Goal: Find specific page/section: Find specific page/section

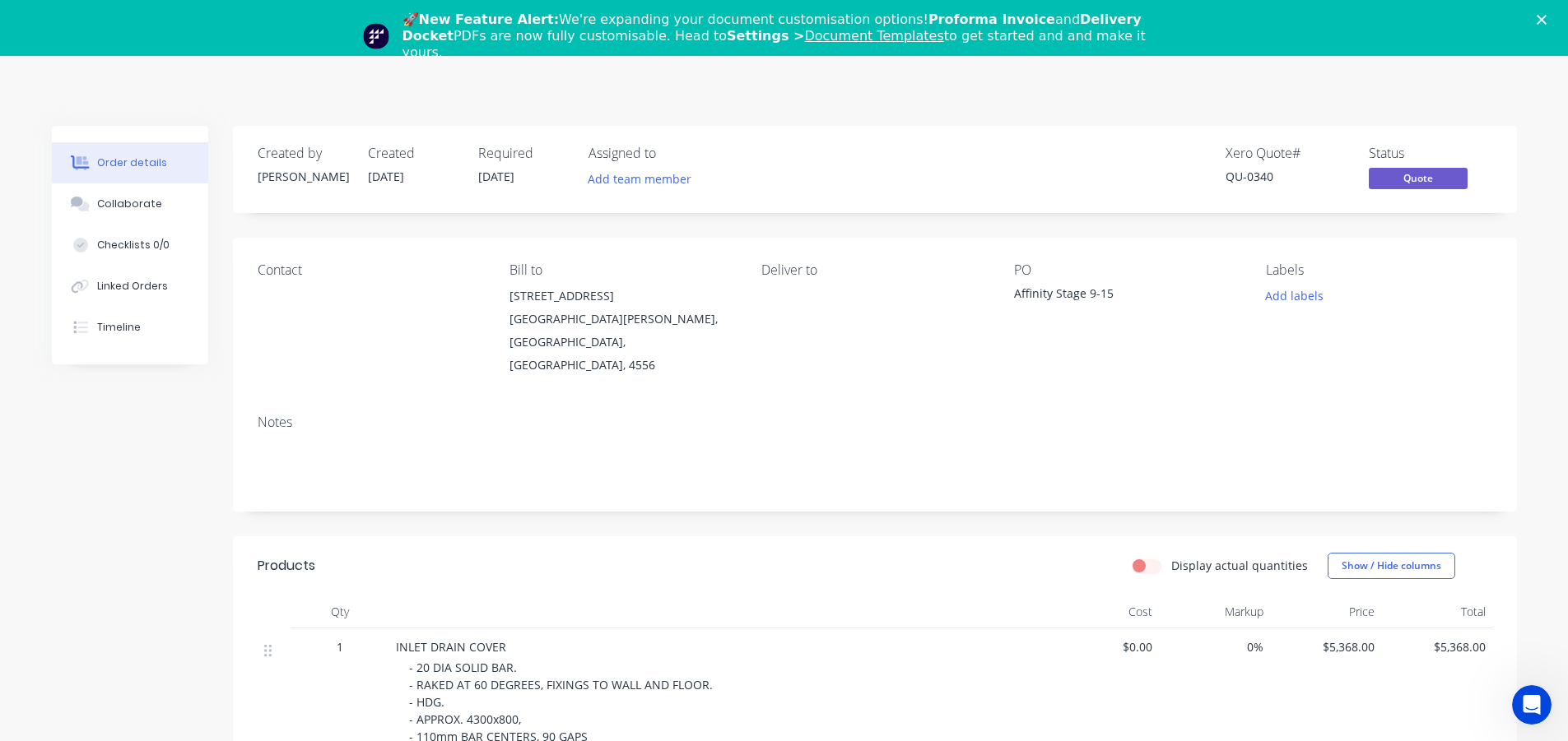
click at [1547, 20] on div "🚀 New Feature Alert: We're expanding your document customisation options! Profo…" at bounding box center [784, 36] width 1568 height 59
click at [1547, 22] on icon "Close" at bounding box center [1542, 20] width 10 height 10
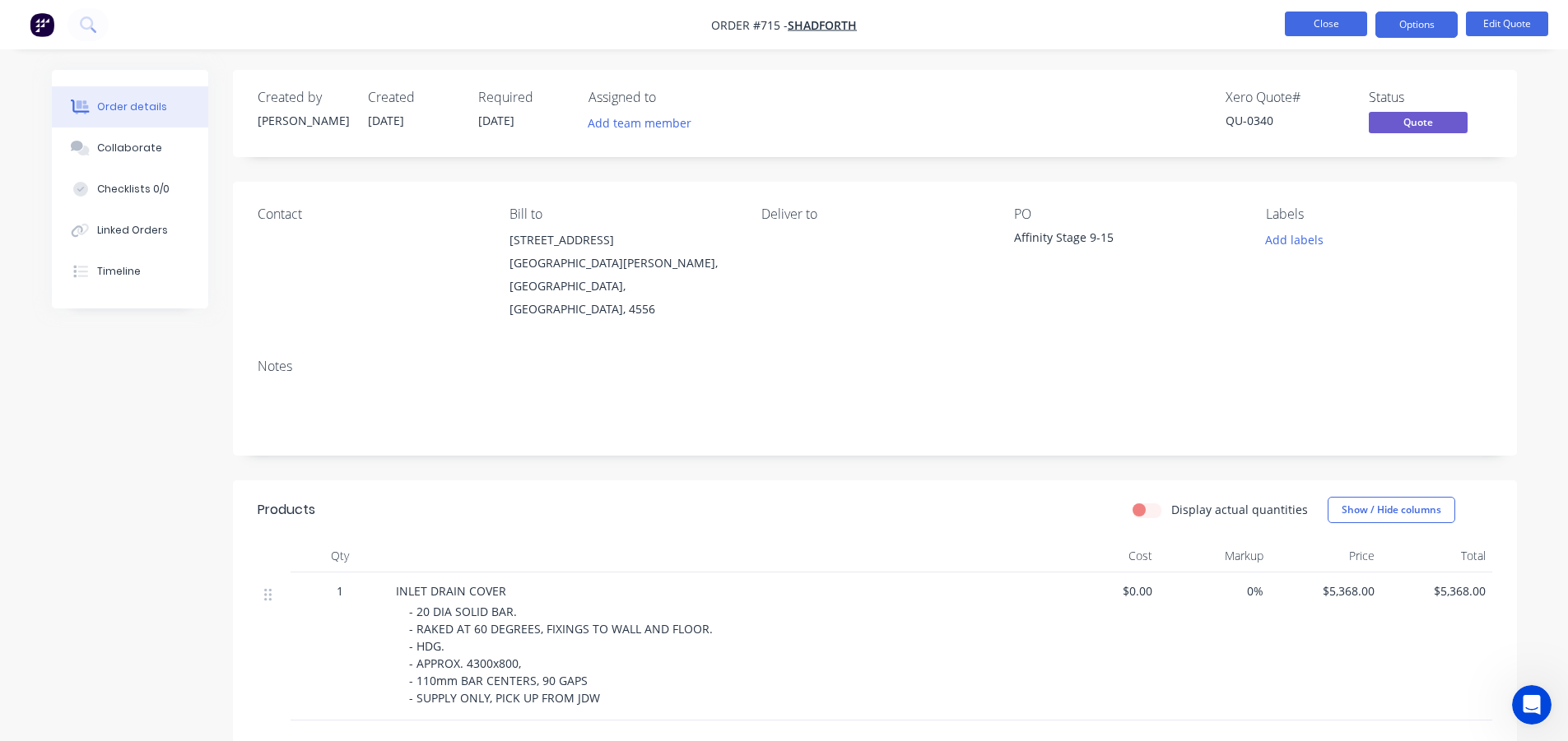
click at [1327, 32] on button "Close" at bounding box center [1326, 24] width 82 height 25
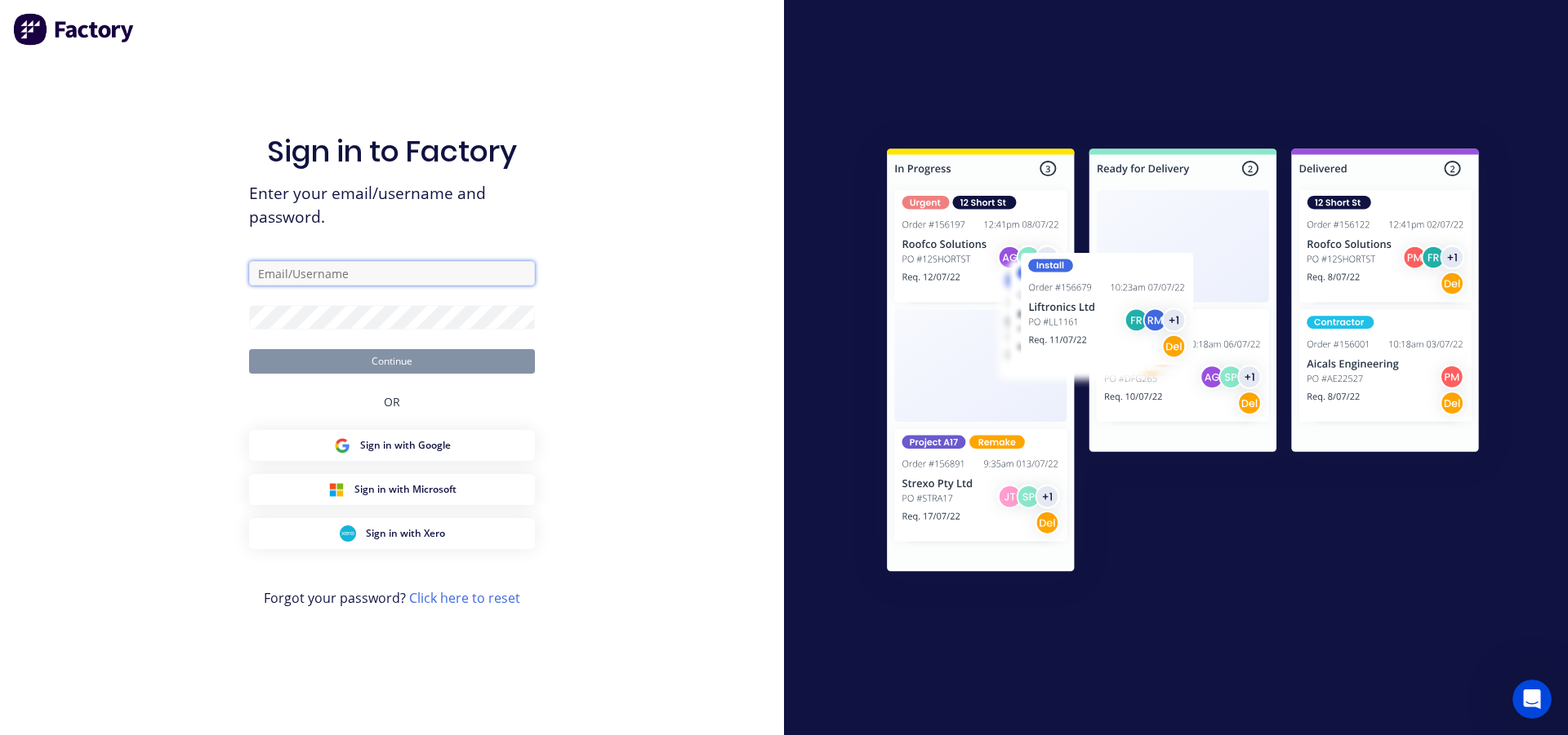
type input "[EMAIL_ADDRESS][DOMAIN_NAME]"
click at [380, 355] on button "Continue" at bounding box center [391, 362] width 286 height 25
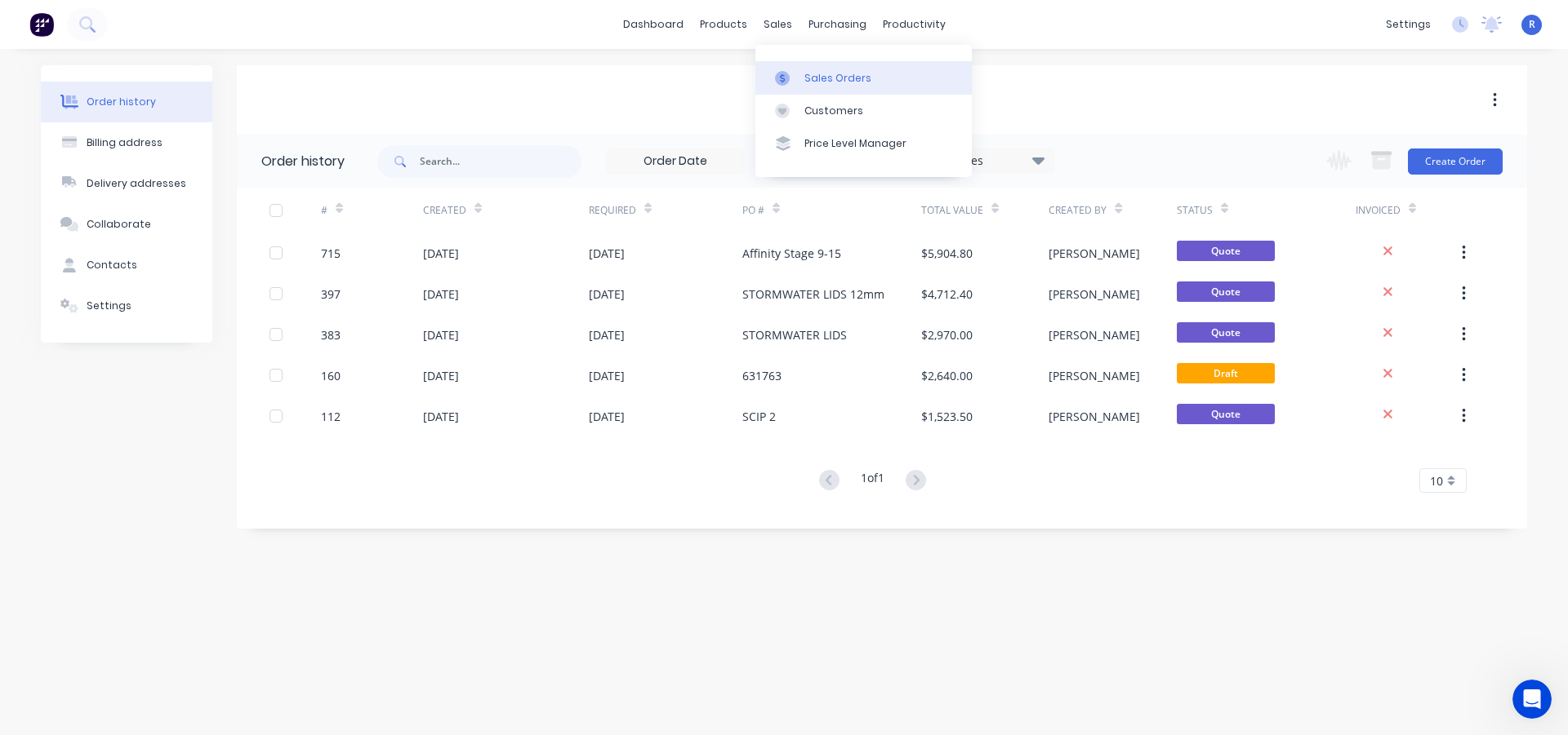
click at [833, 85] on link "Sales Orders" at bounding box center [863, 77] width 216 height 32
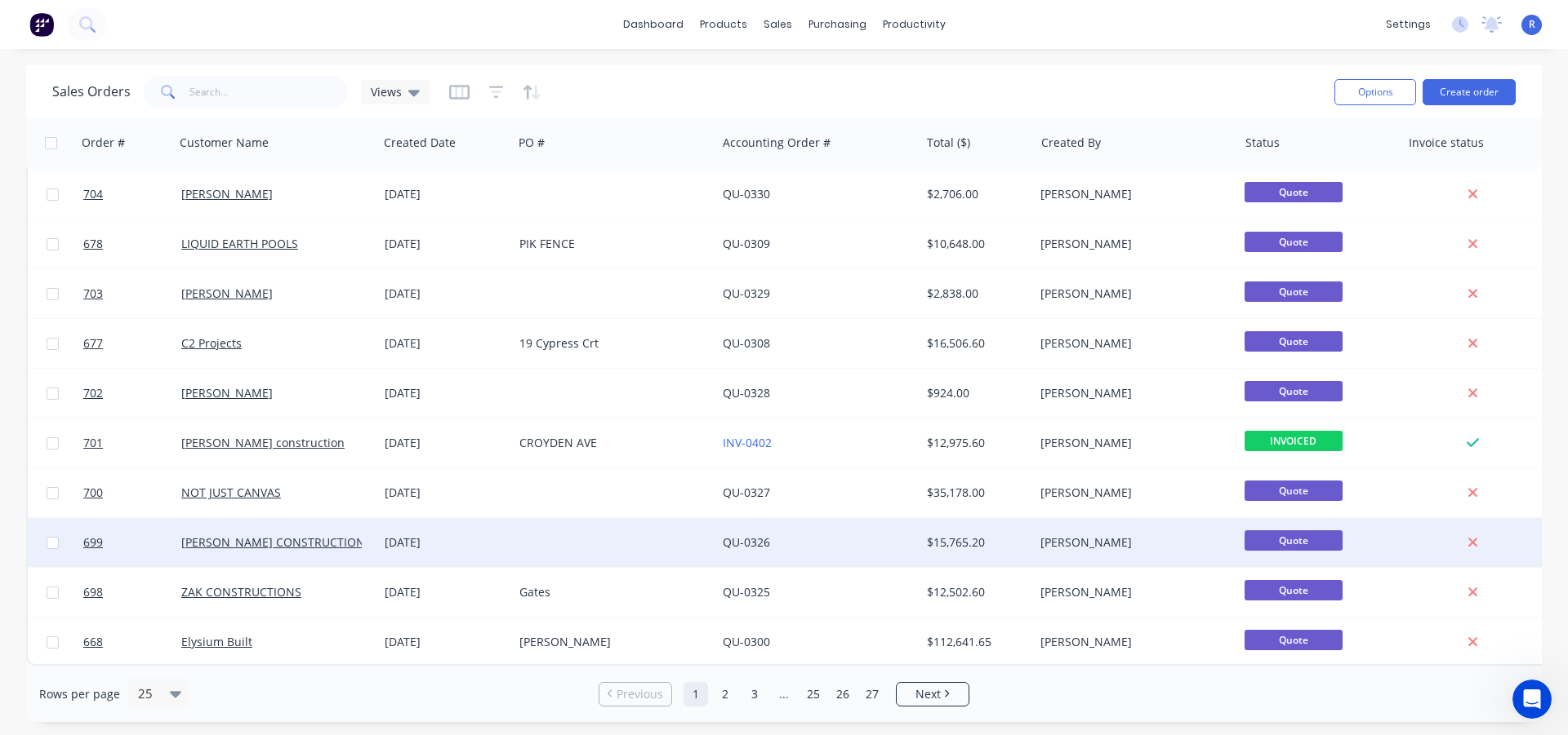
scroll to position [264, 0]
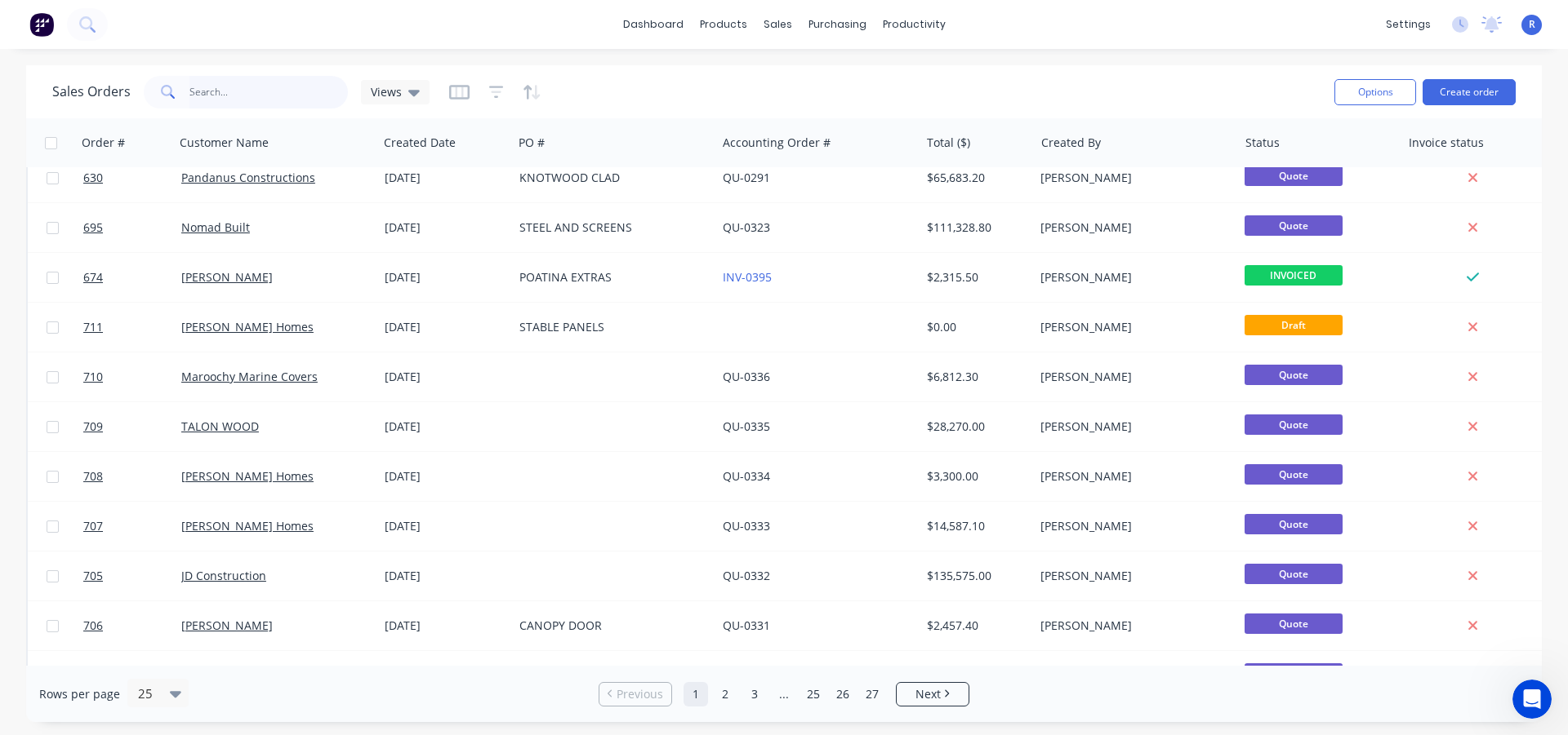
click at [280, 99] on input "text" at bounding box center [269, 92] width 159 height 32
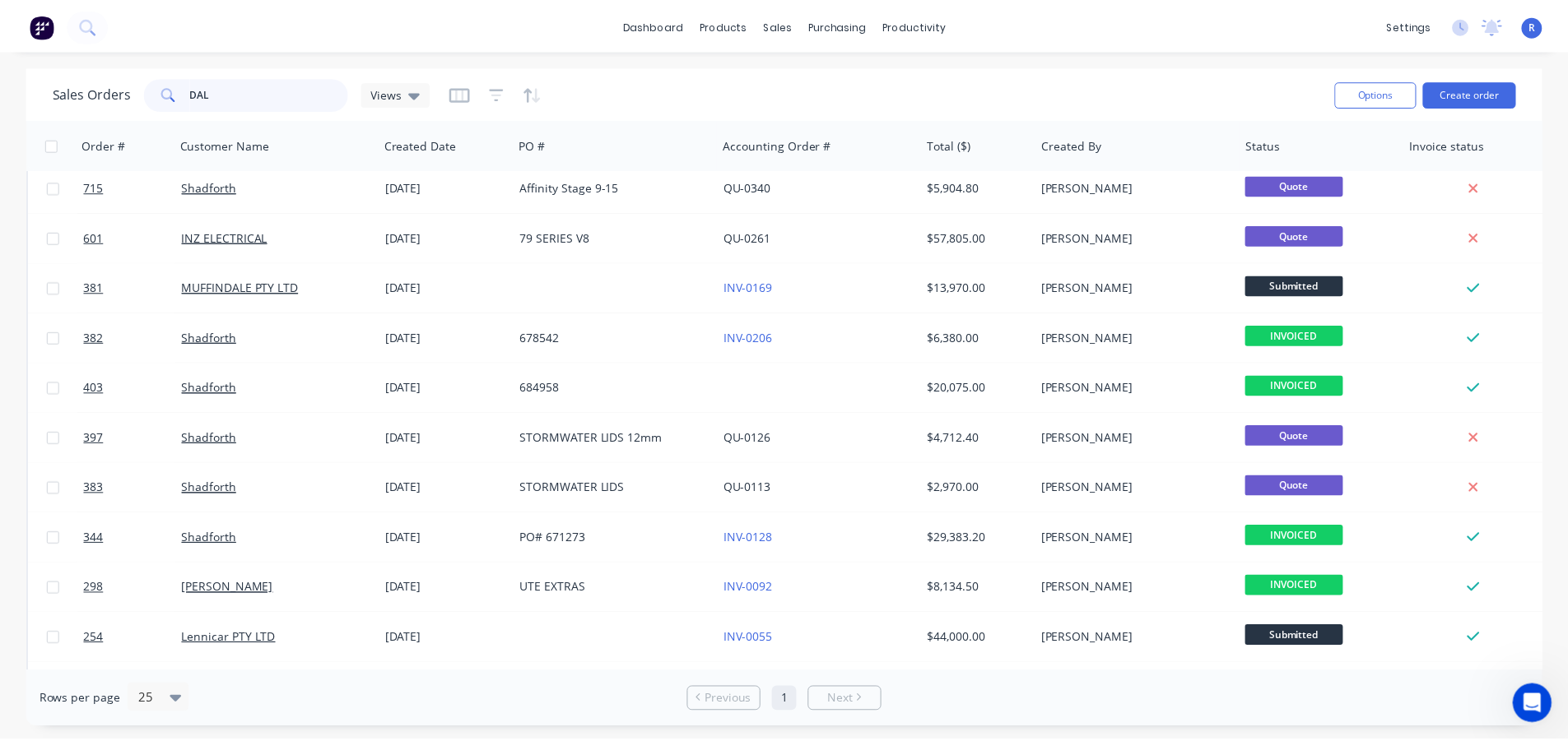
scroll to position [0, 0]
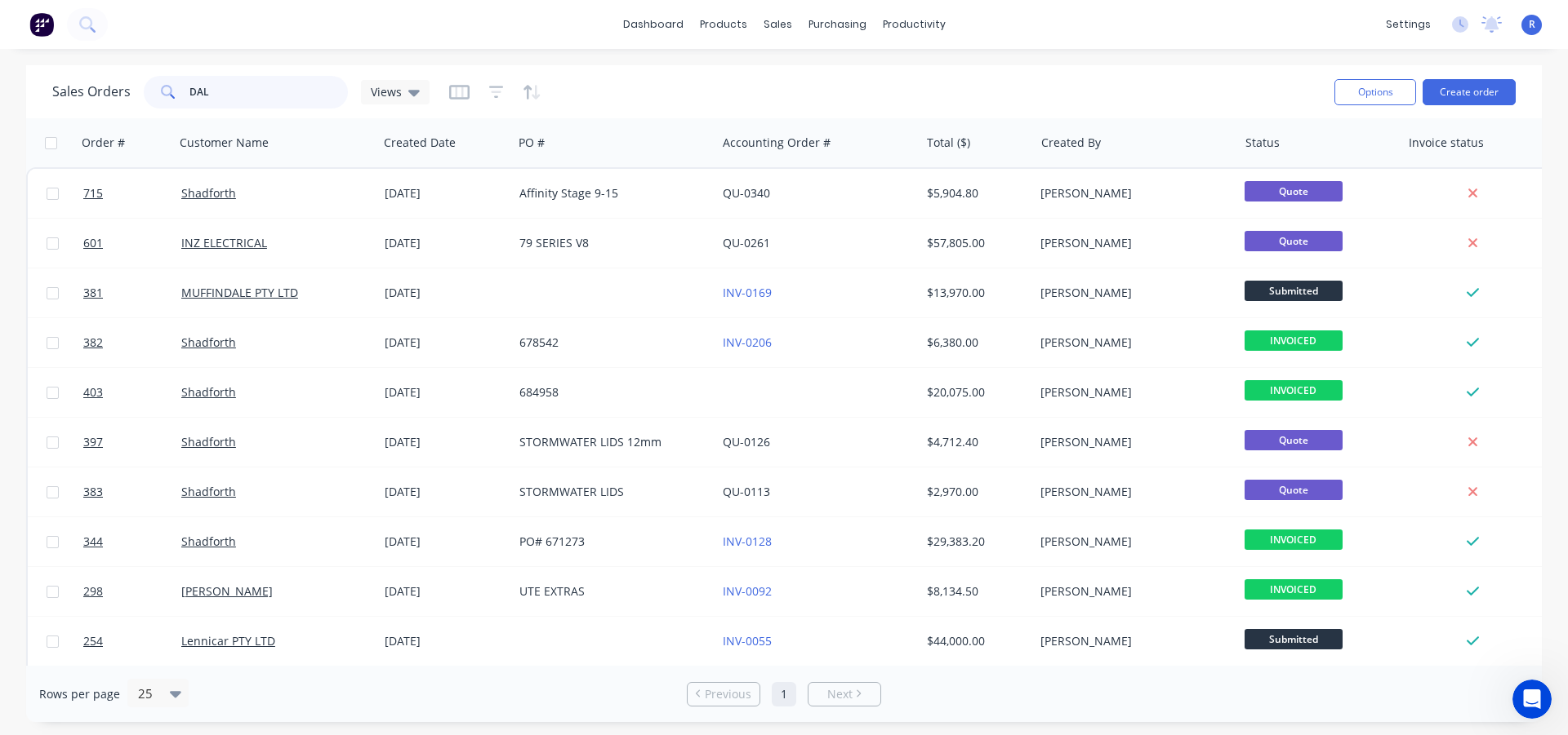
drag, startPoint x: 281, startPoint y: 97, endPoint x: 152, endPoint y: 104, distance: 129.2
click at [152, 104] on div "DAL" at bounding box center [245, 92] width 204 height 32
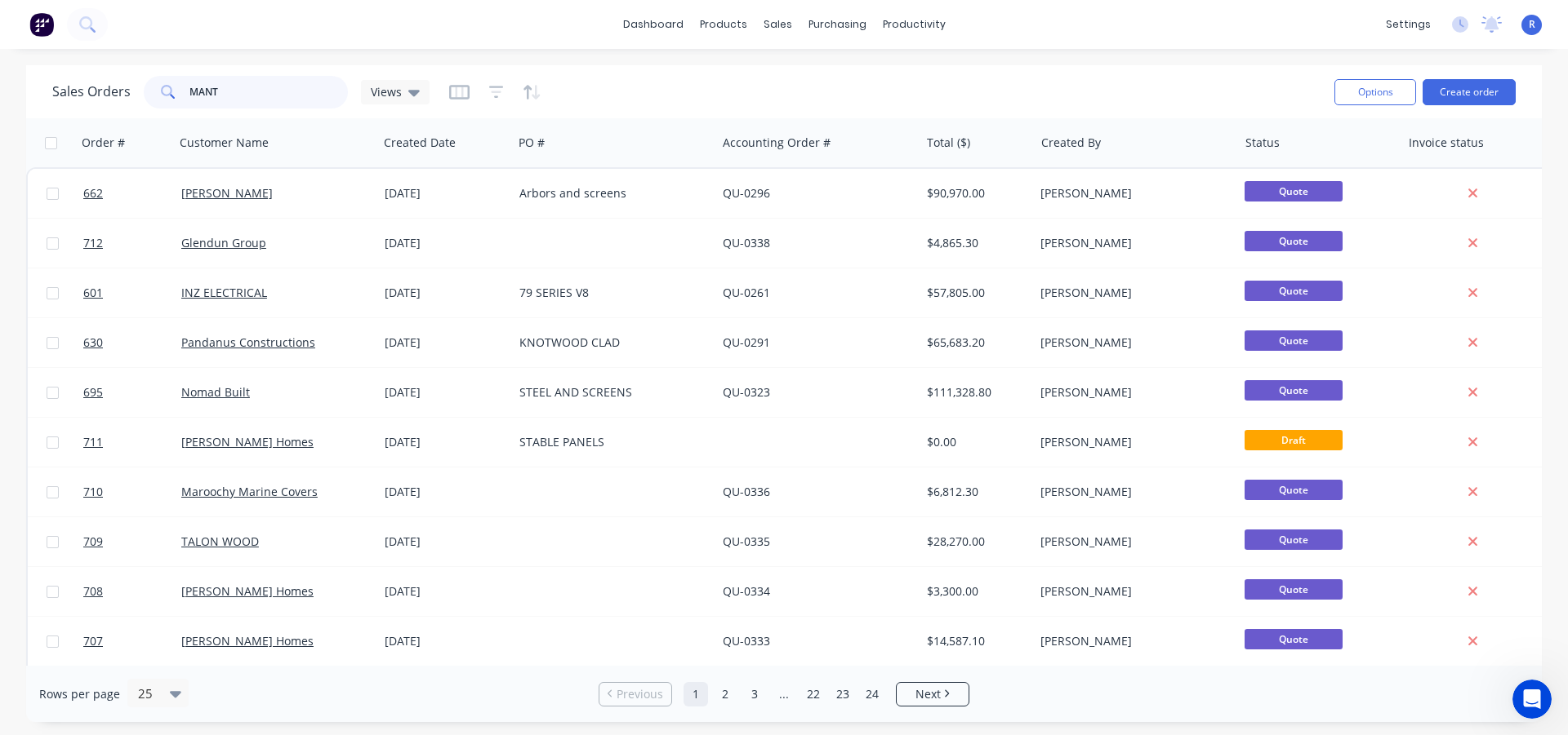
type input "MANT"
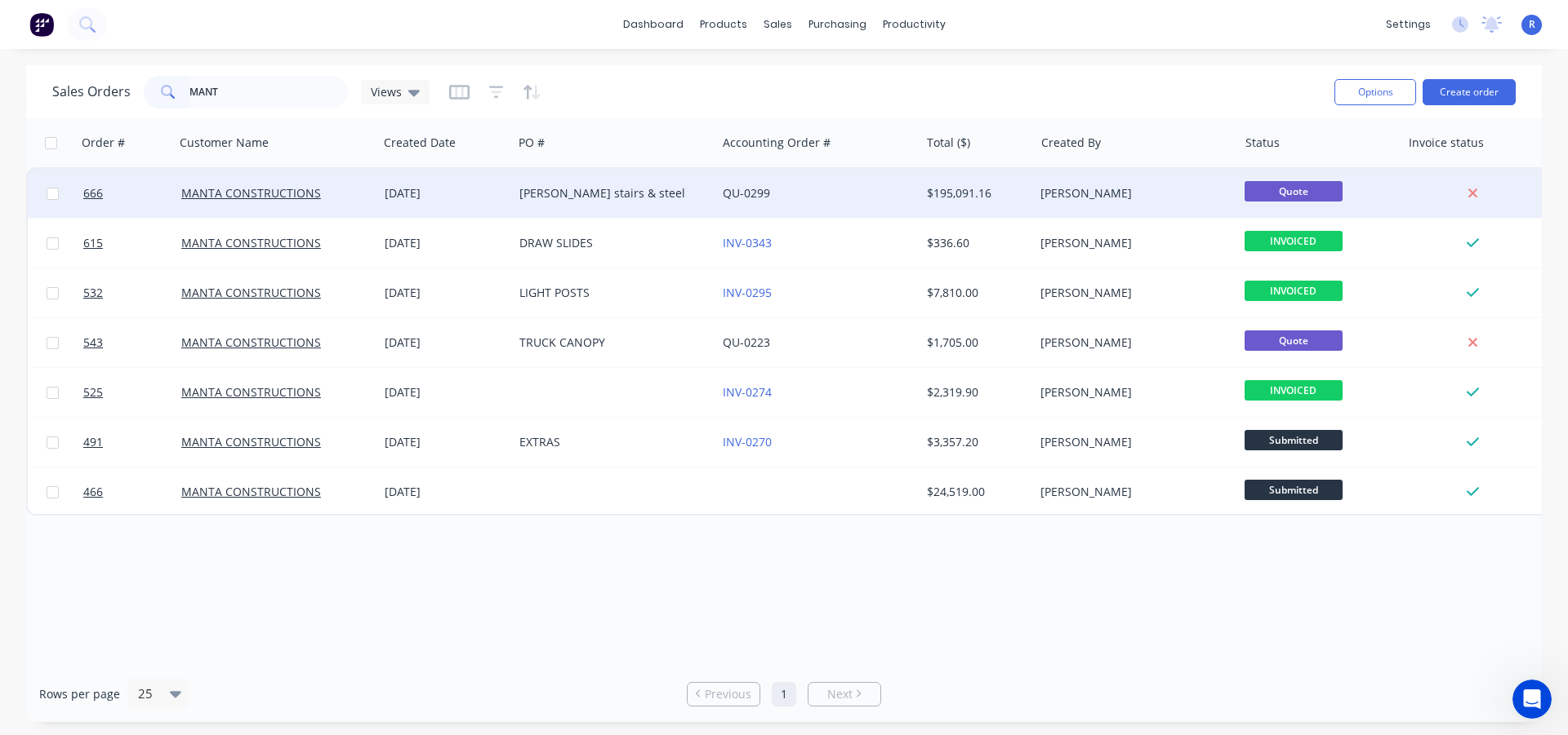
click at [634, 197] on div "[PERSON_NAME] stairs & steel" at bounding box center [609, 194] width 182 height 17
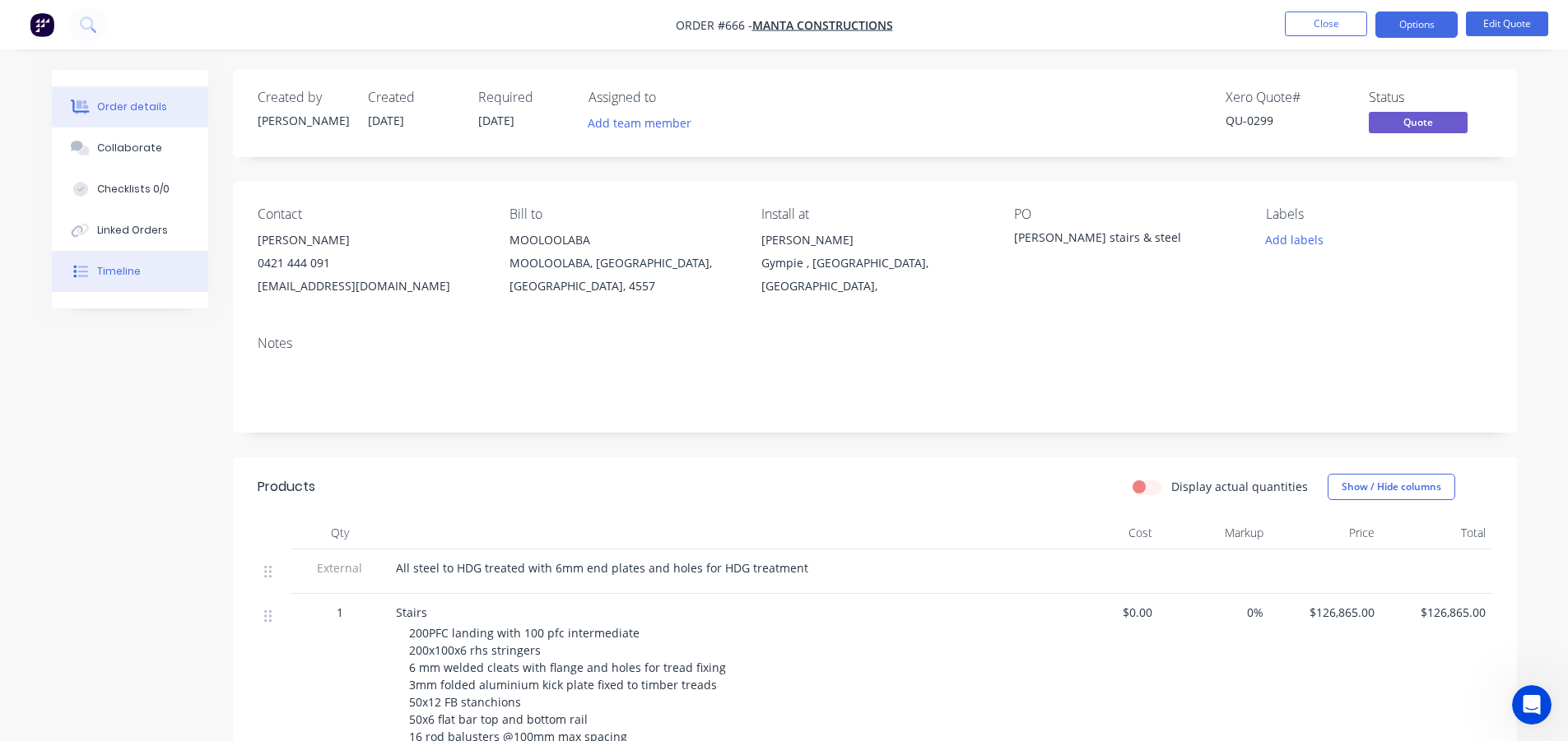
click at [112, 273] on div "Timeline" at bounding box center [119, 272] width 43 height 15
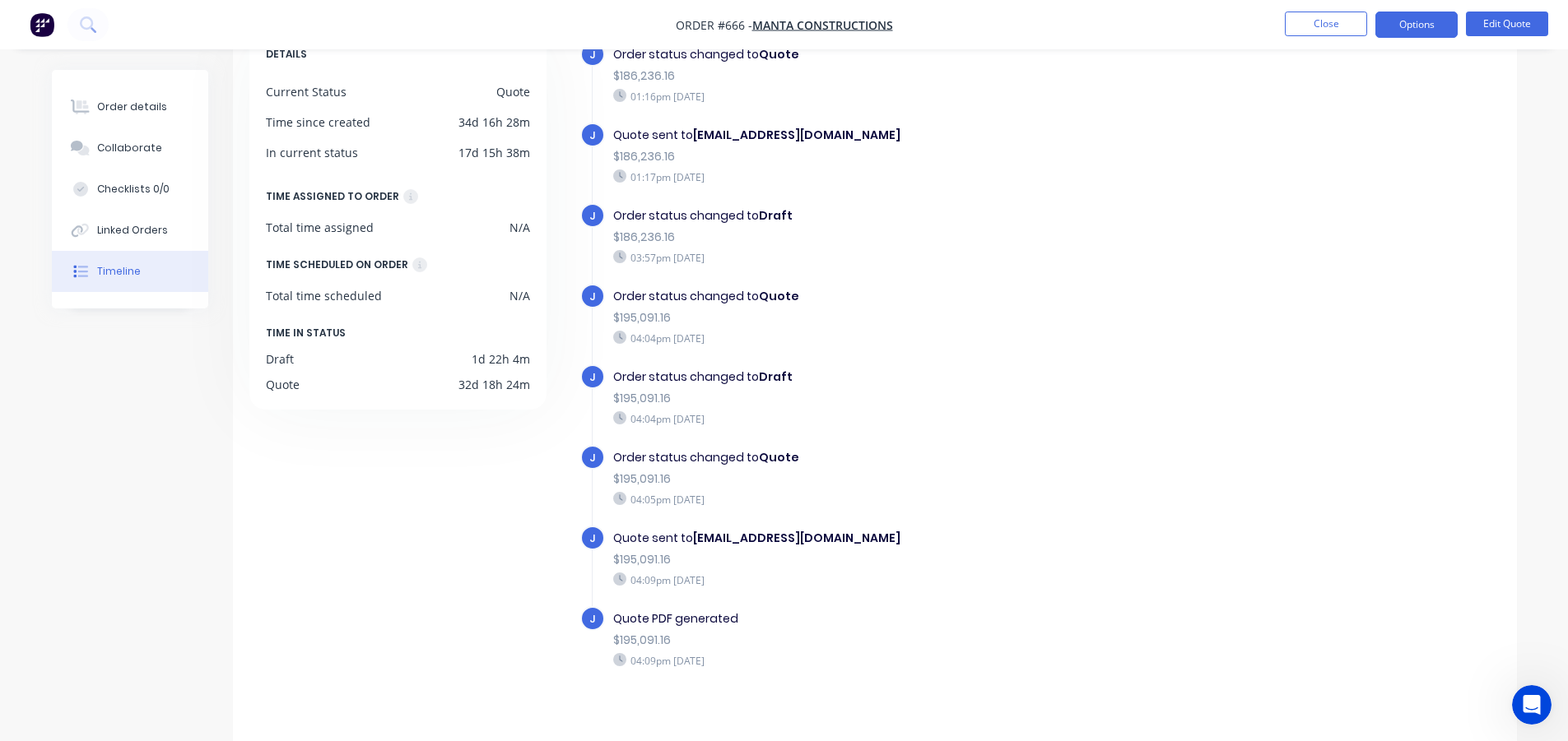
scroll to position [128, 0]
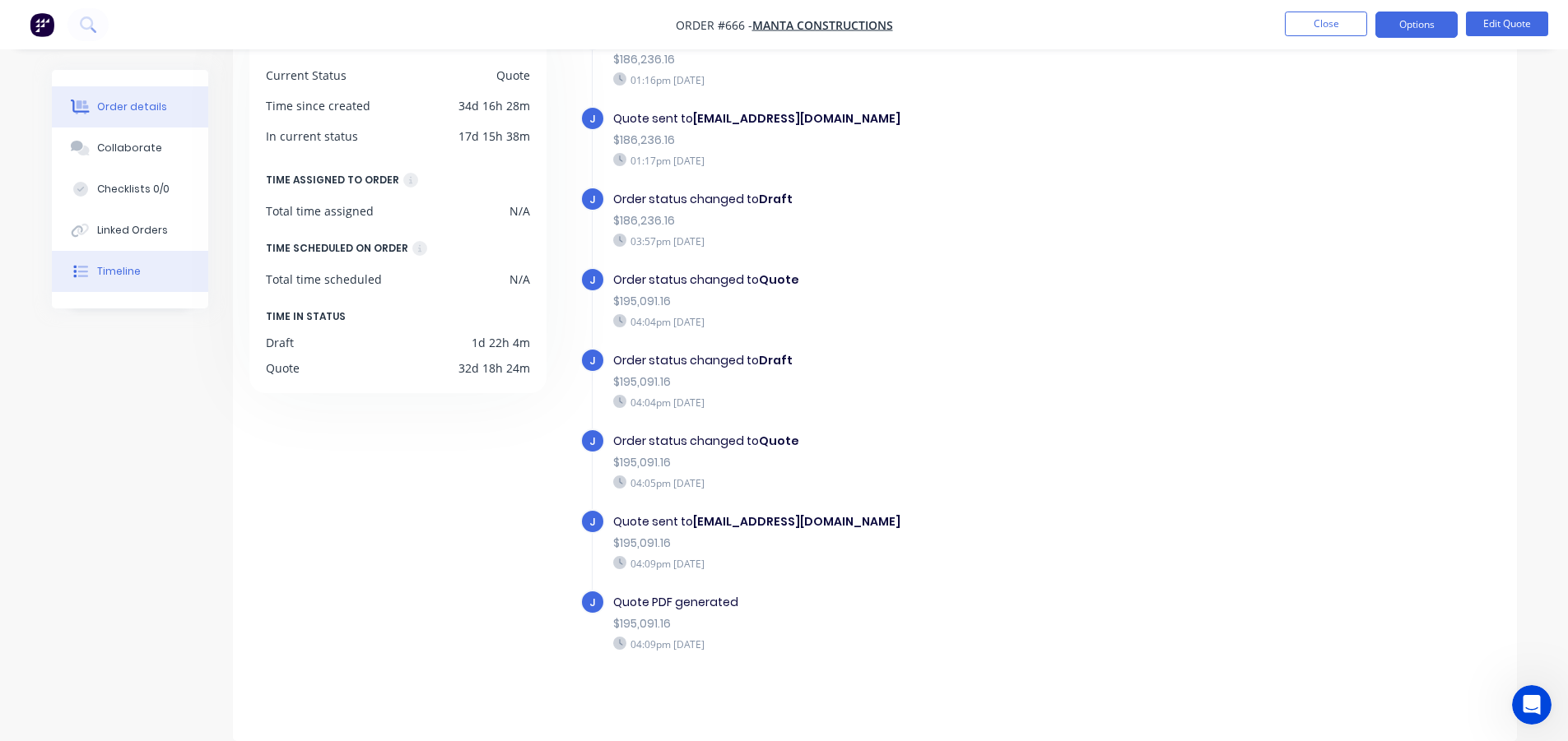
click at [148, 111] on div "Order details" at bounding box center [132, 107] width 70 height 15
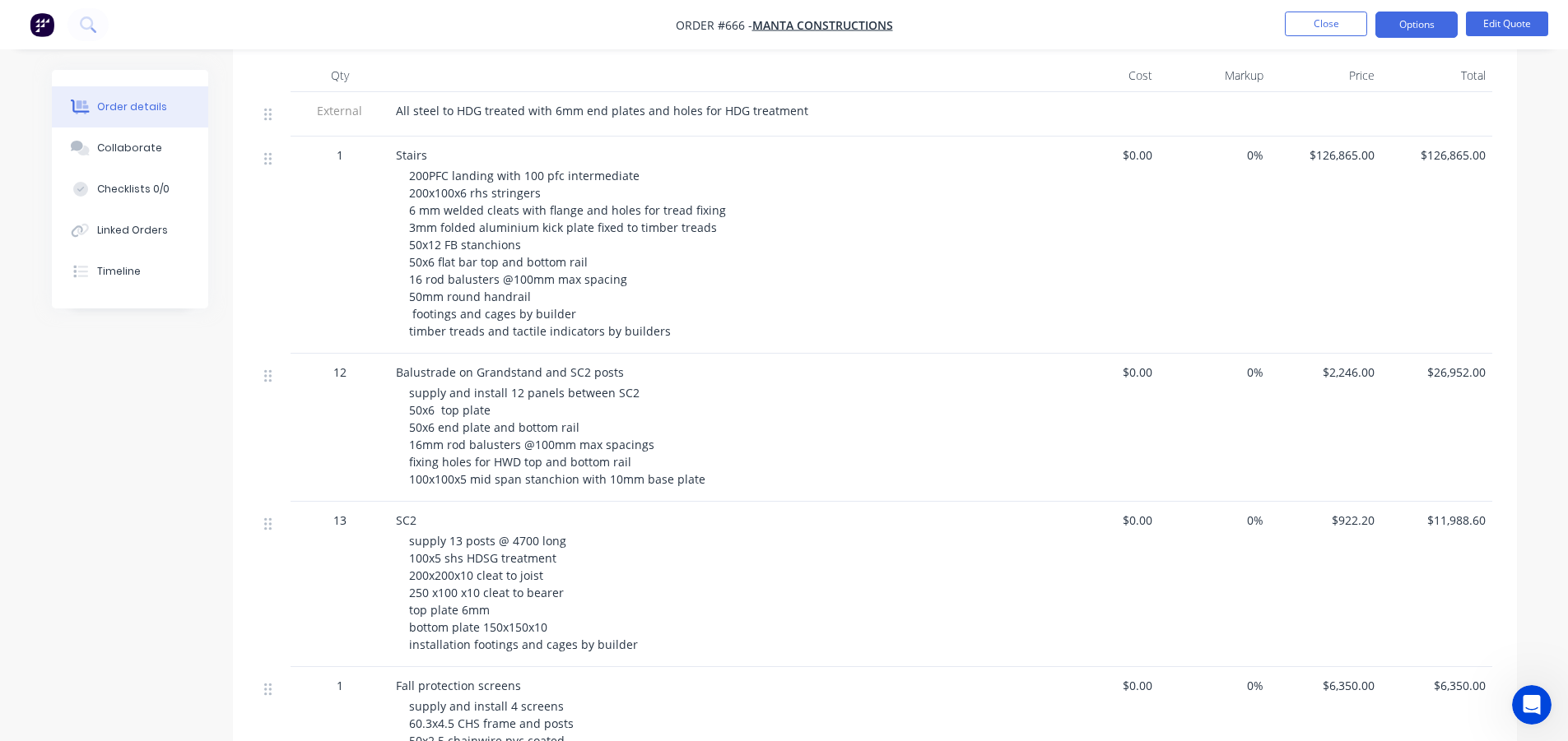
scroll to position [540, 0]
